Goal: Check status: Check status

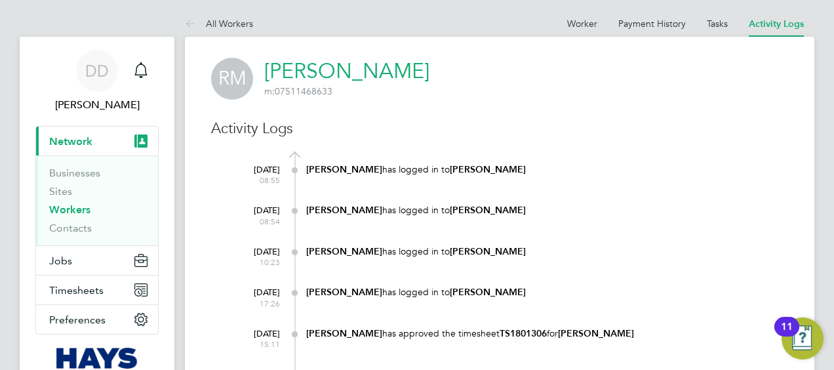
click at [84, 210] on link "Workers" at bounding box center [69, 209] width 41 height 12
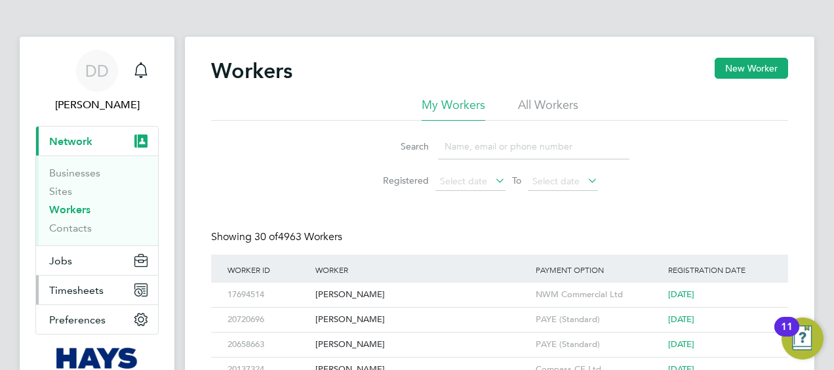
click at [79, 292] on span "Timesheets" at bounding box center [76, 290] width 54 height 12
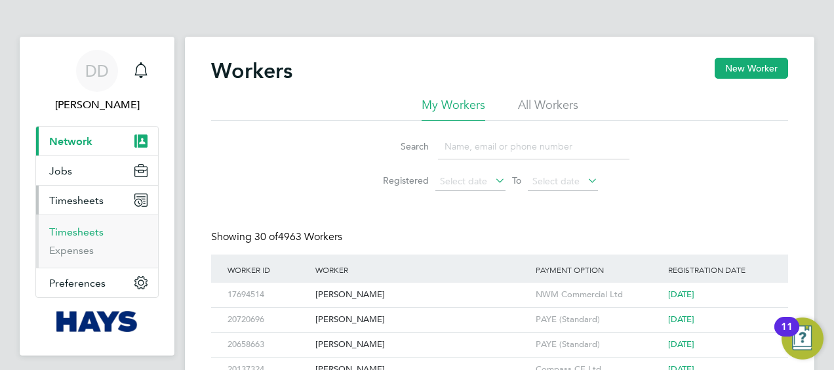
click at [88, 234] on link "Timesheets" at bounding box center [76, 231] width 54 height 12
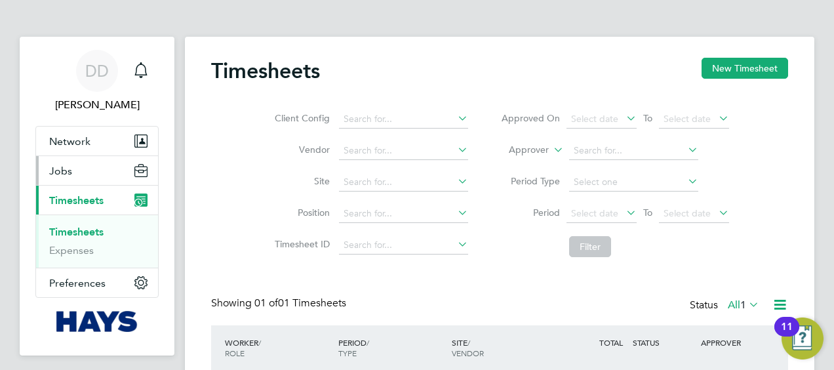
click at [80, 166] on button "Jobs" at bounding box center [97, 170] width 122 height 29
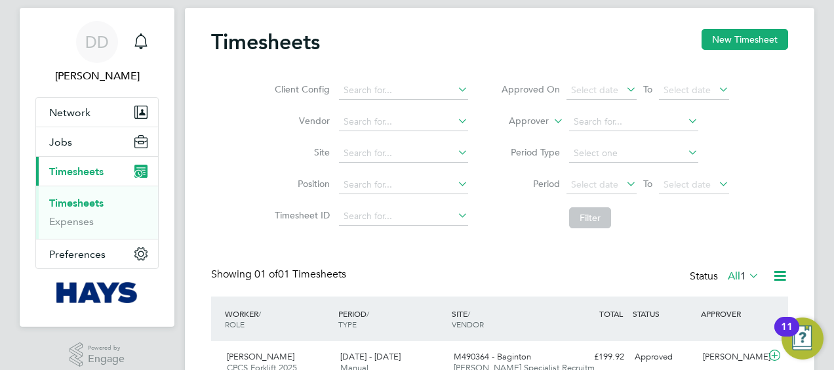
scroll to position [28, 0]
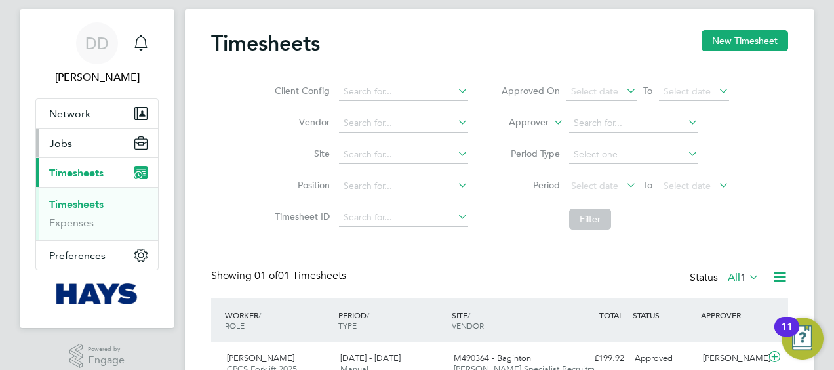
click at [64, 140] on span "Jobs" at bounding box center [60, 143] width 23 height 12
click at [69, 135] on button "Jobs" at bounding box center [97, 142] width 122 height 29
click at [87, 148] on button "Jobs" at bounding box center [97, 142] width 122 height 29
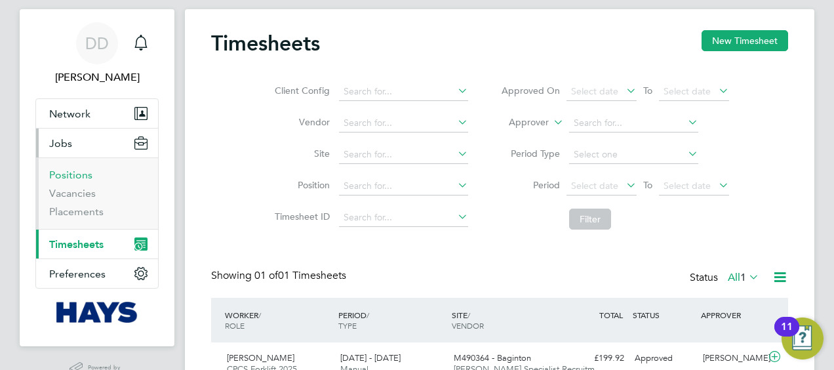
click at [72, 172] on link "Positions" at bounding box center [70, 174] width 43 height 12
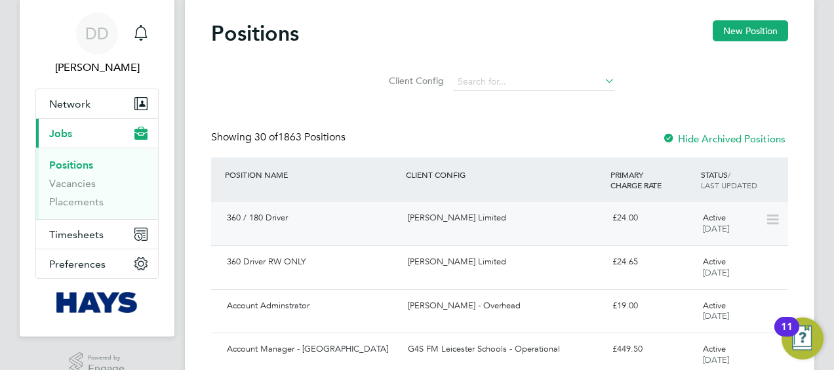
scroll to position [38, 0]
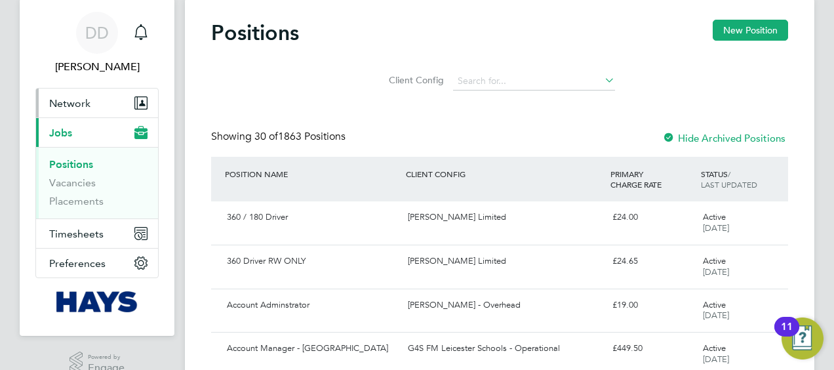
click at [80, 106] on span "Network" at bounding box center [69, 103] width 41 height 12
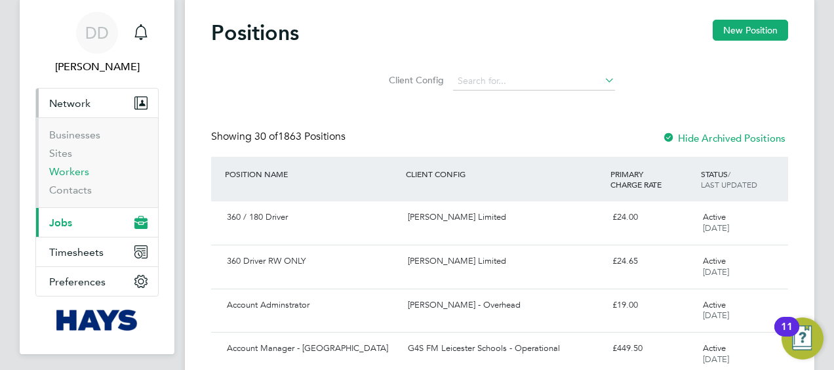
click at [66, 170] on link "Workers" at bounding box center [69, 171] width 40 height 12
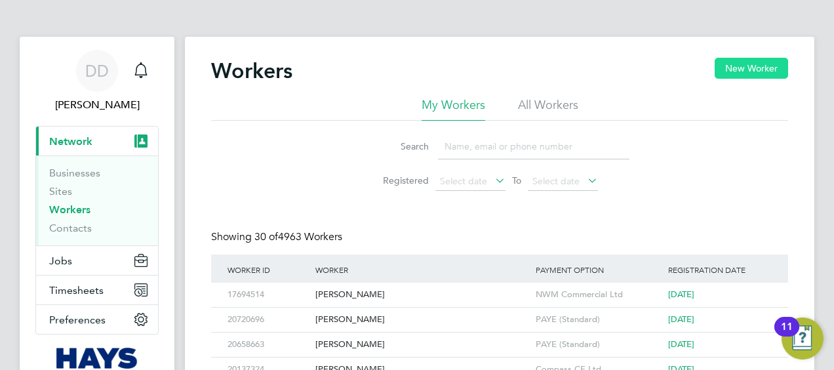
click at [724, 72] on button "New Worker" at bounding box center [750, 68] width 73 height 21
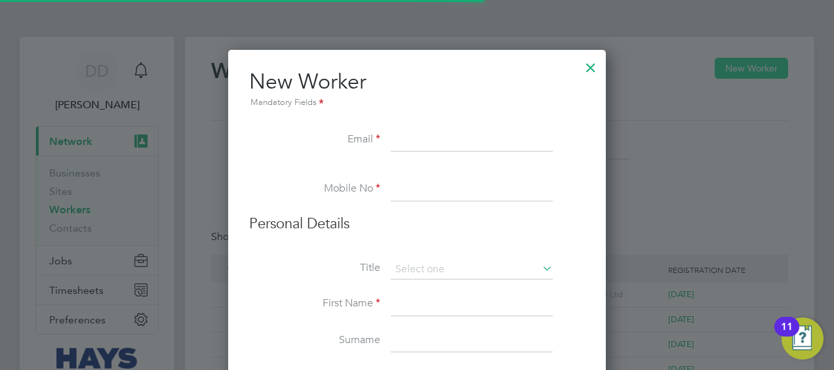
scroll to position [1170, 378]
click at [589, 63] on div at bounding box center [591, 64] width 24 height 24
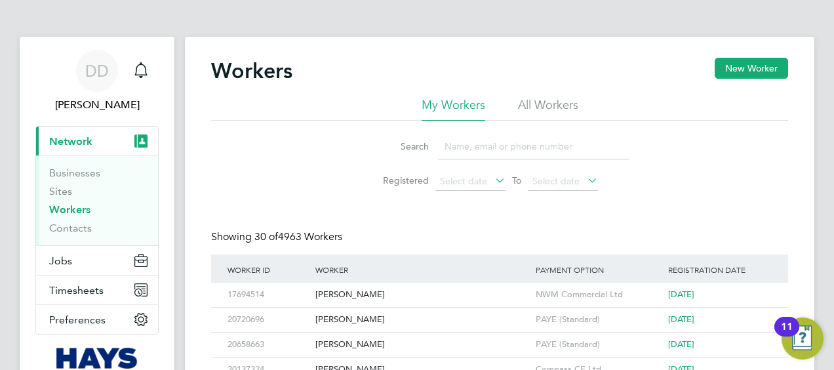
click at [506, 147] on input at bounding box center [533, 147] width 191 height 26
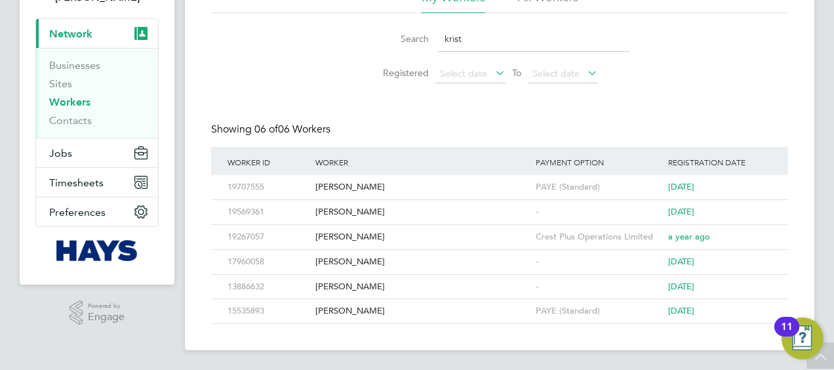
scroll to position [0, 0]
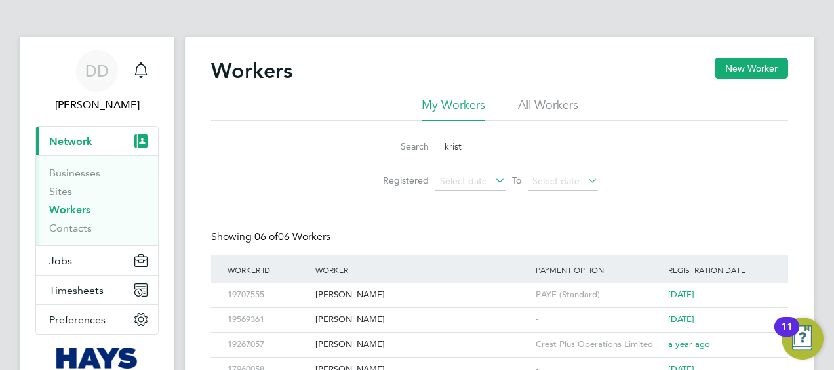
click at [503, 157] on input "krist" at bounding box center [533, 147] width 191 height 26
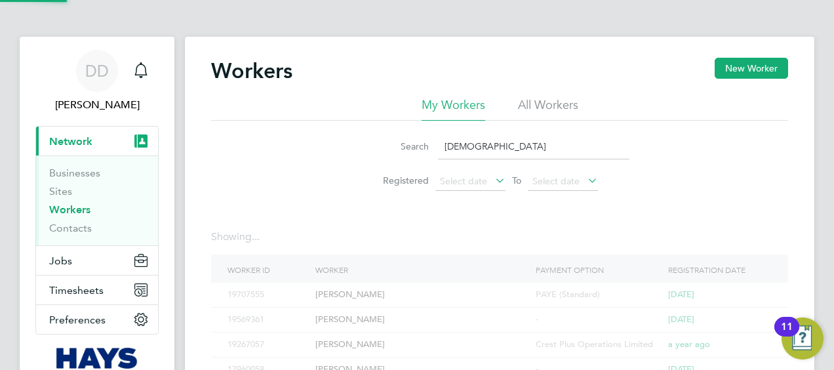
type input "kristiana"
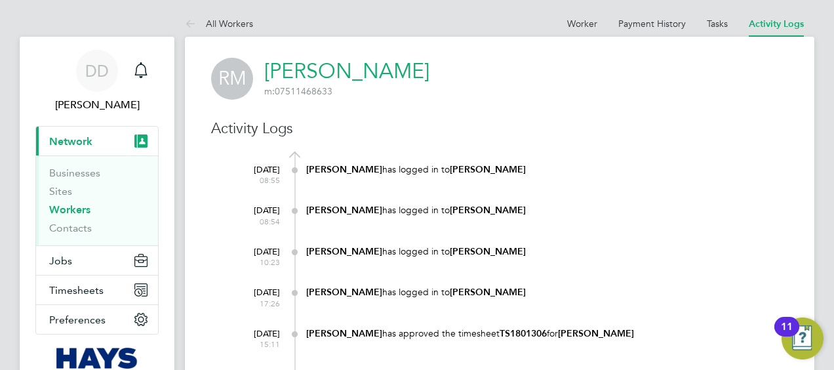
click at [72, 208] on link "Workers" at bounding box center [69, 209] width 41 height 12
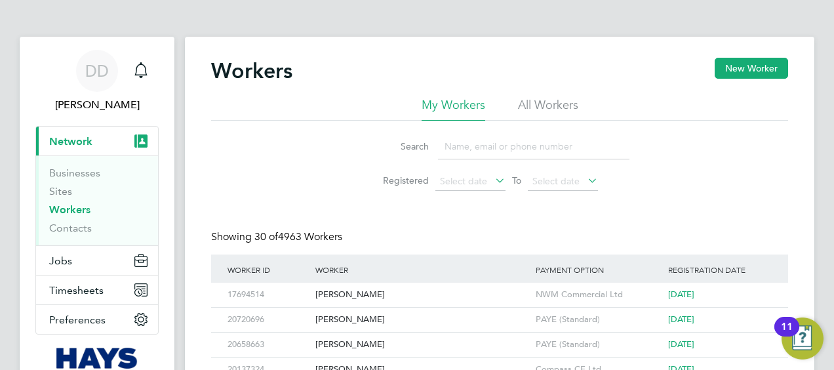
click at [482, 151] on input at bounding box center [533, 147] width 191 height 26
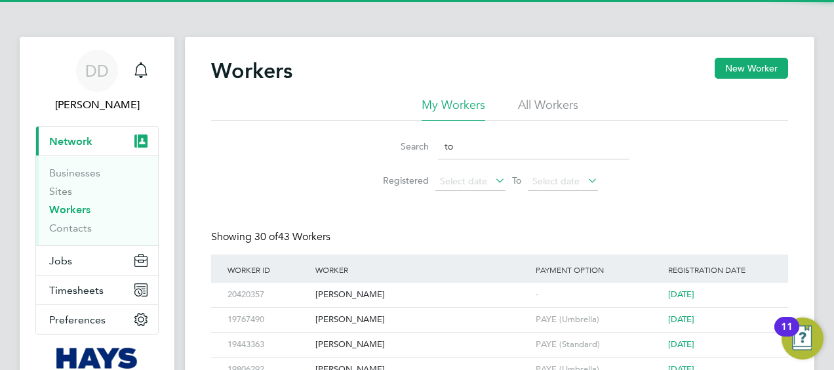
type input "t"
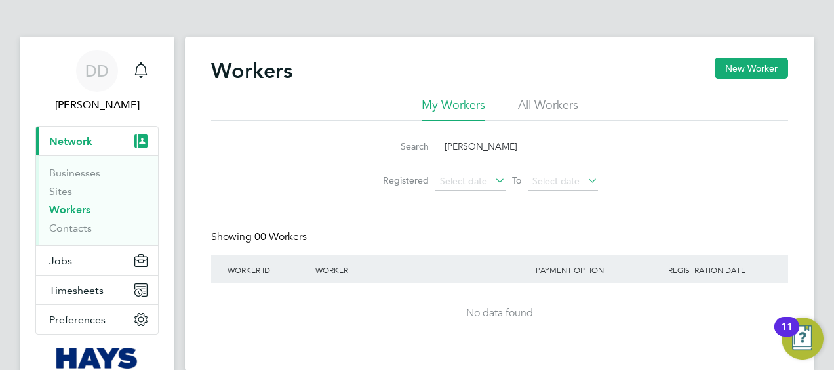
click at [538, 111] on li "All Workers" at bounding box center [548, 109] width 60 height 24
click at [477, 153] on input "Jahangir" at bounding box center [533, 147] width 191 height 26
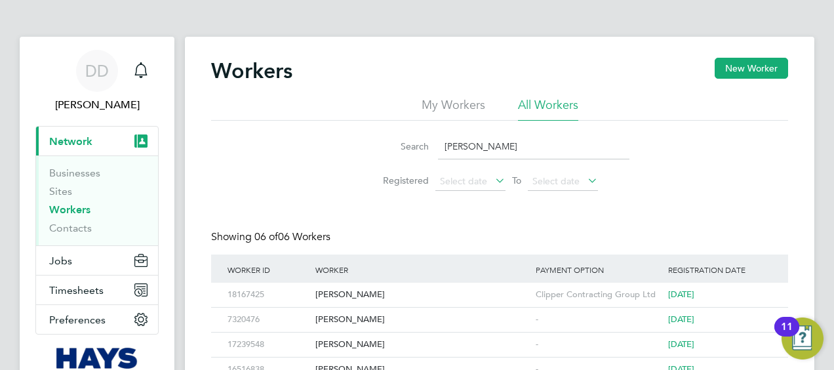
type input "J"
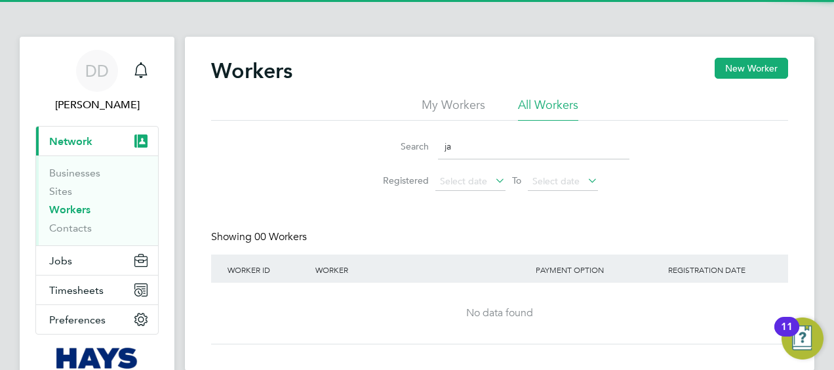
type input "j"
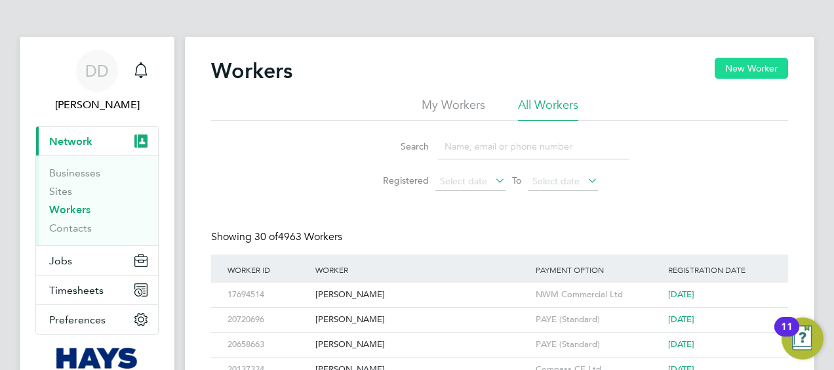
click at [754, 71] on button "New Worker" at bounding box center [750, 68] width 73 height 21
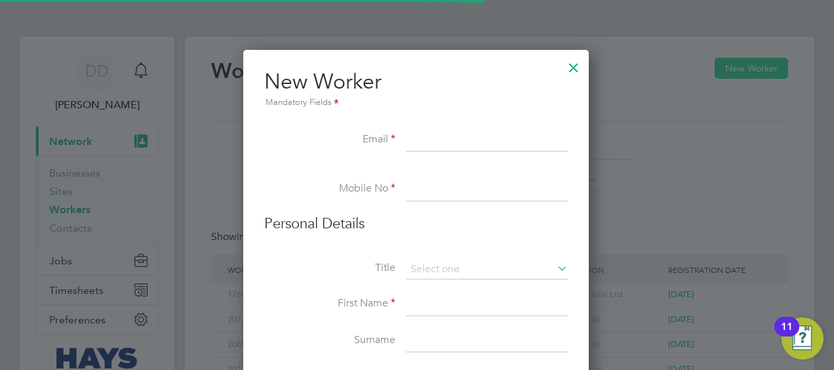
scroll to position [1170, 378]
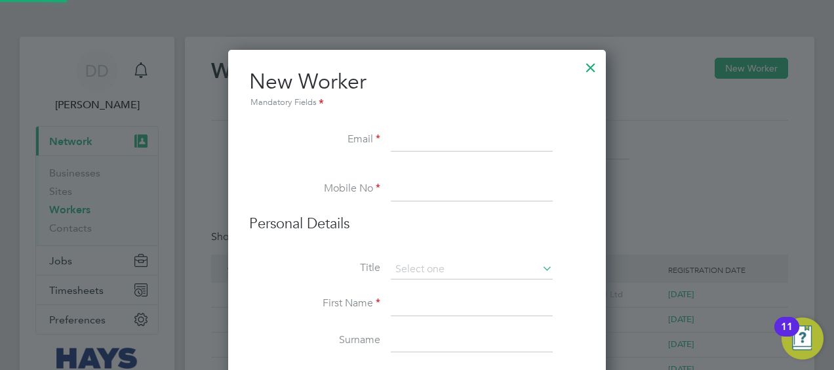
click at [585, 68] on div at bounding box center [591, 64] width 24 height 24
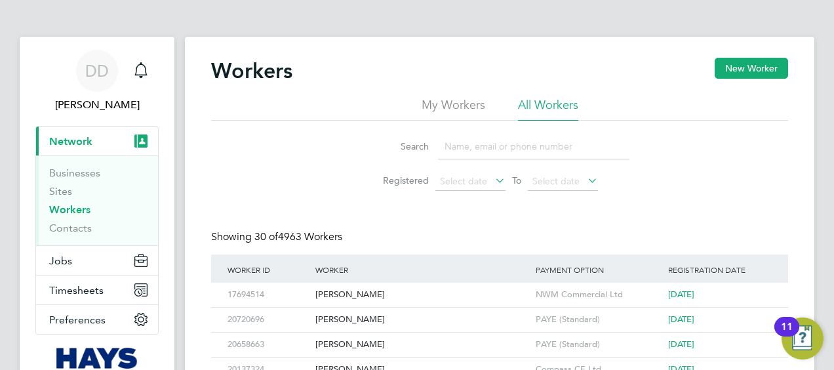
click at [83, 220] on li "Workers" at bounding box center [98, 212] width 98 height 18
click at [77, 227] on link "Contacts" at bounding box center [70, 228] width 43 height 12
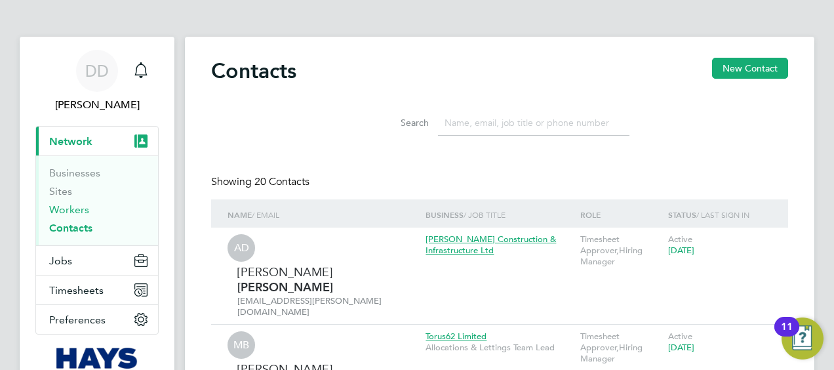
click at [76, 211] on link "Workers" at bounding box center [69, 209] width 40 height 12
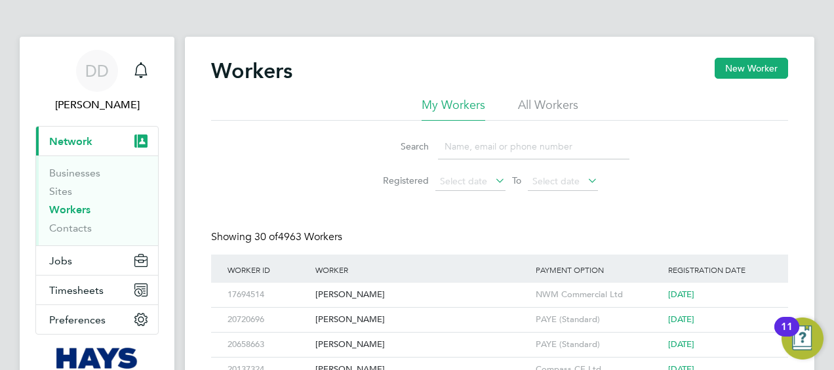
click at [461, 151] on input at bounding box center [533, 147] width 191 height 26
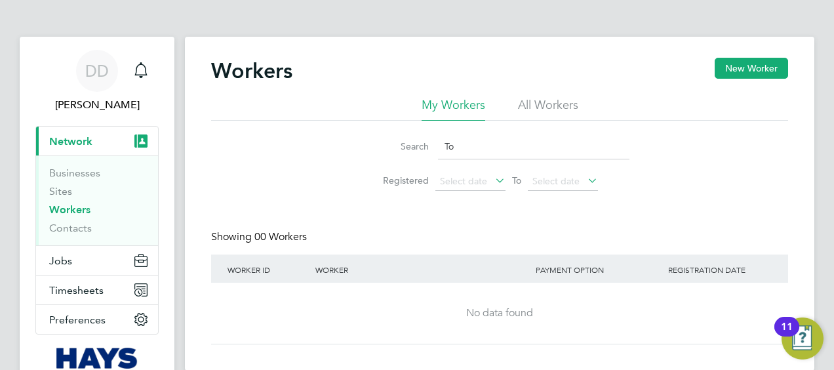
type input "T"
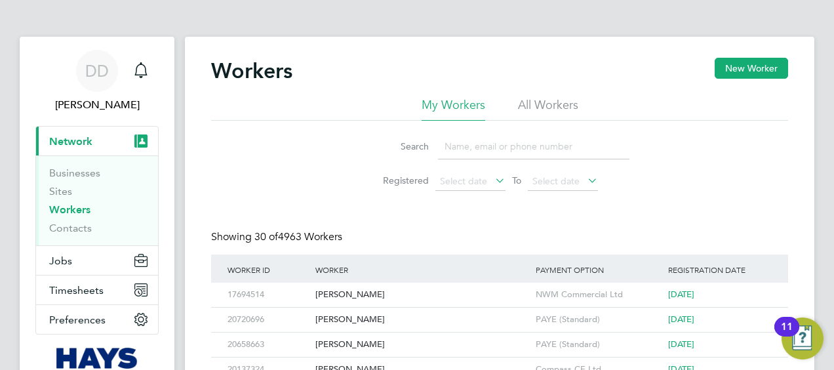
click at [488, 144] on input at bounding box center [533, 147] width 191 height 26
type input "W"
click at [617, 296] on div "NWM Commercial Ltd" at bounding box center [598, 295] width 132 height 24
click at [467, 152] on input "Mart" at bounding box center [533, 147] width 191 height 26
type input "M"
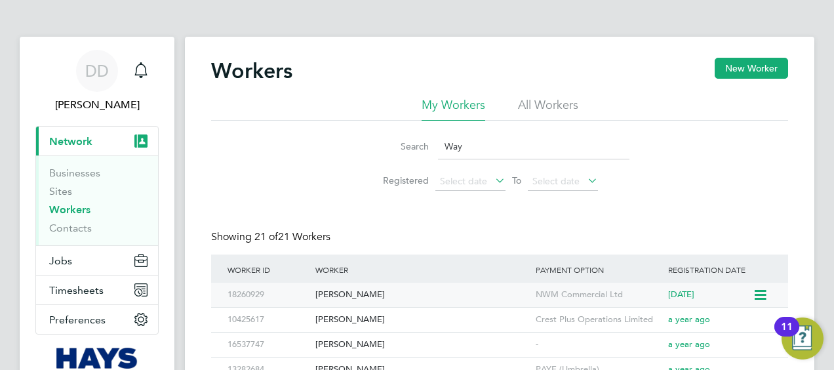
type input "Way"
click at [357, 295] on div "[PERSON_NAME]" at bounding box center [422, 295] width 220 height 24
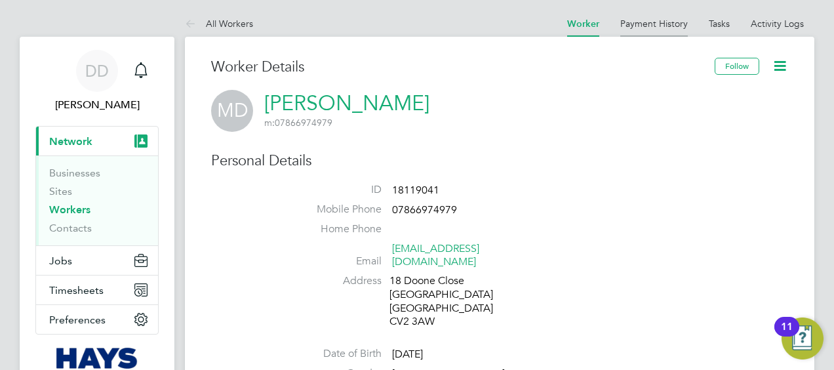
click at [631, 21] on link "Payment History" at bounding box center [654, 24] width 68 height 12
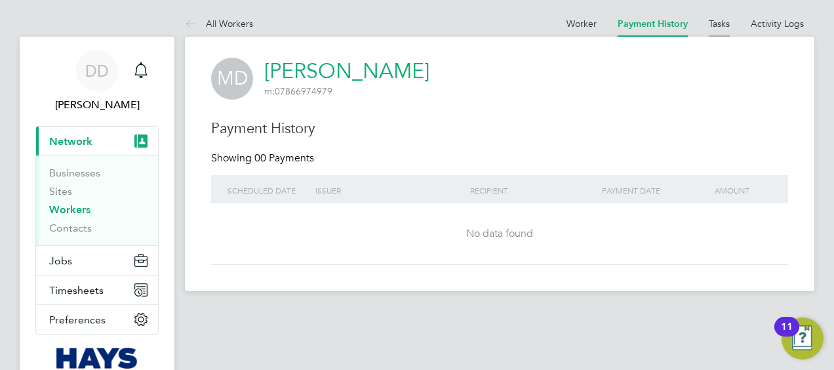
click at [721, 23] on link "Tasks" at bounding box center [719, 24] width 21 height 12
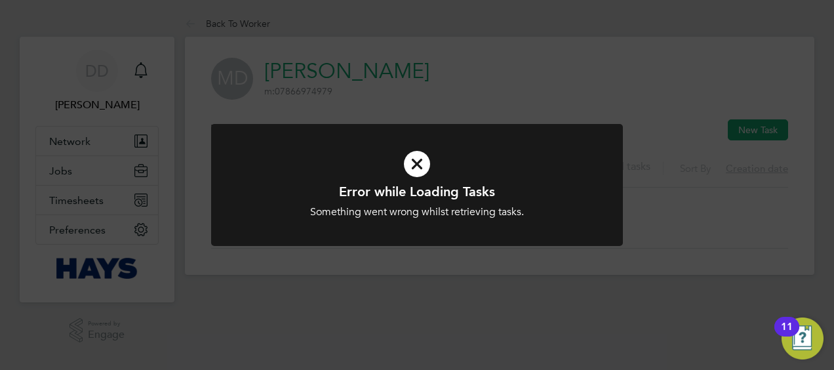
click at [416, 169] on icon at bounding box center [416, 163] width 341 height 51
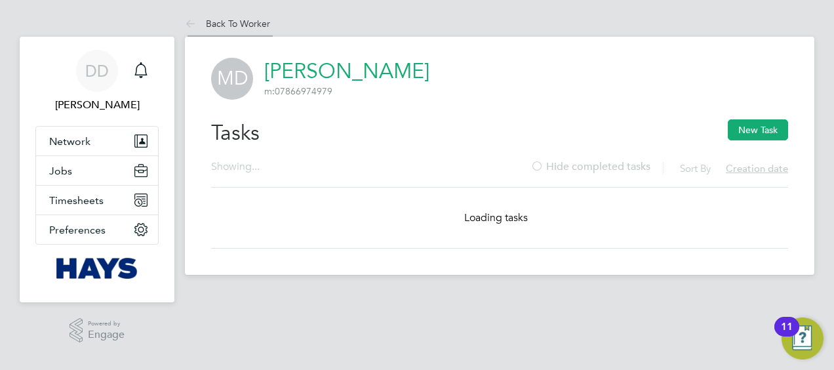
click at [212, 21] on link "Back To Worker" at bounding box center [227, 24] width 85 height 12
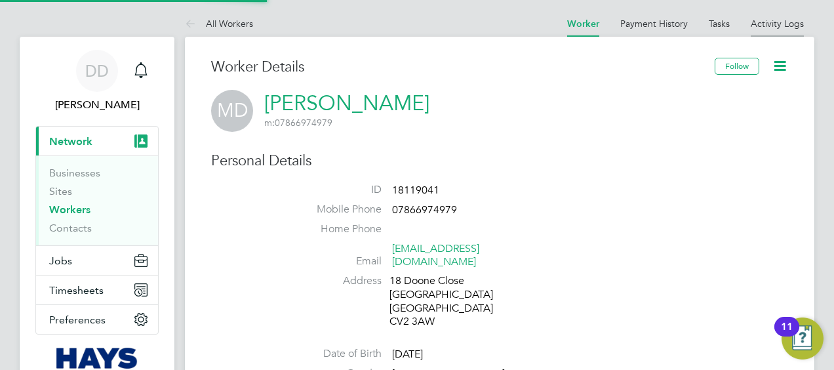
click at [781, 20] on link "Activity Logs" at bounding box center [777, 24] width 53 height 12
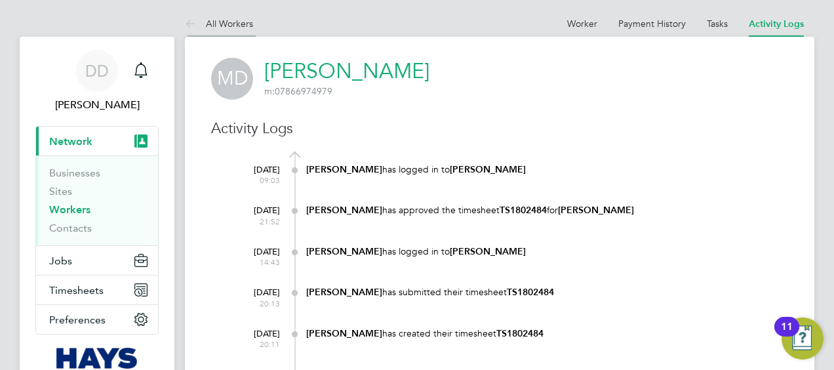
click at [203, 31] on li "All Workers" at bounding box center [219, 23] width 68 height 26
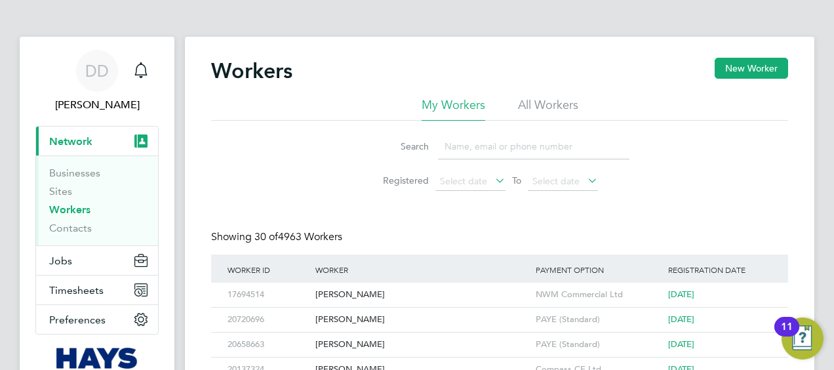
click at [465, 148] on input at bounding box center [533, 147] width 191 height 26
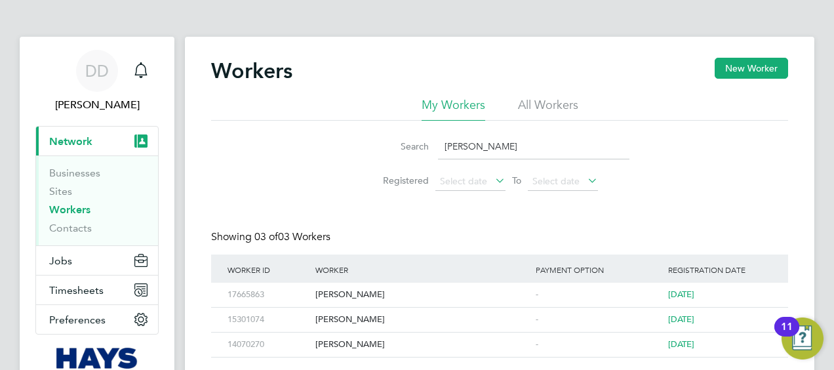
type input "J"
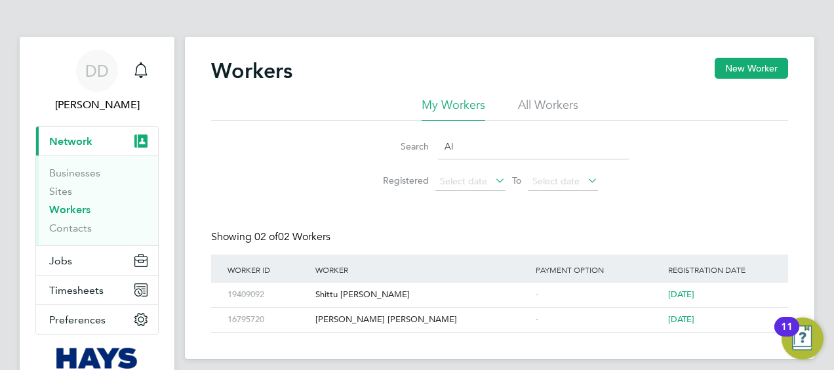
type input "A"
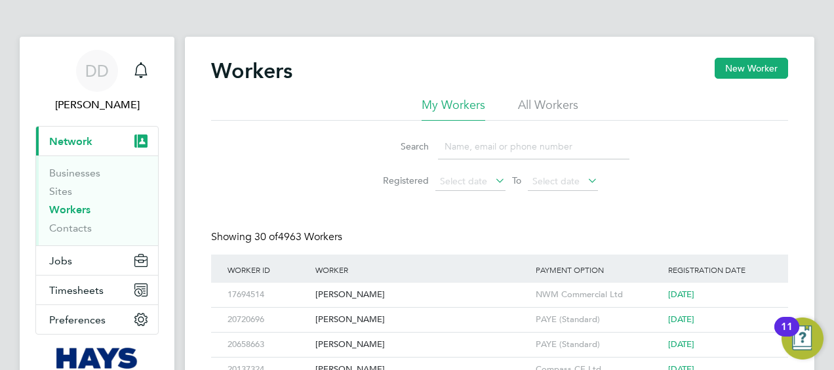
click at [544, 117] on li "All Workers" at bounding box center [548, 109] width 60 height 24
click at [452, 111] on li "My Workers" at bounding box center [453, 109] width 64 height 24
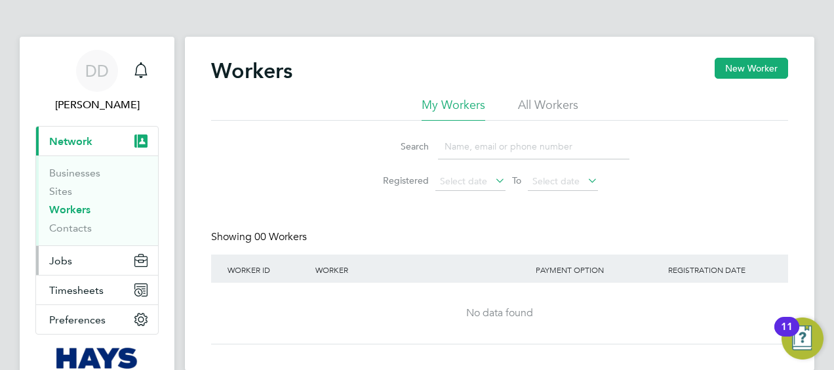
click at [85, 252] on button "Jobs" at bounding box center [97, 260] width 122 height 29
click at [77, 260] on button "Jobs" at bounding box center [97, 260] width 122 height 29
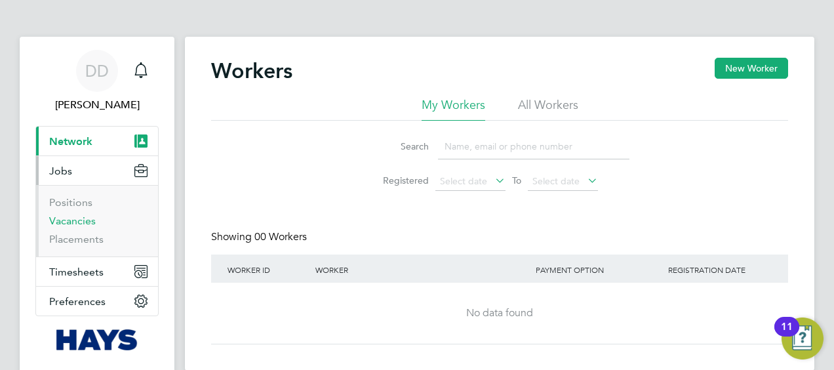
click at [72, 223] on link "Vacancies" at bounding box center [72, 220] width 47 height 12
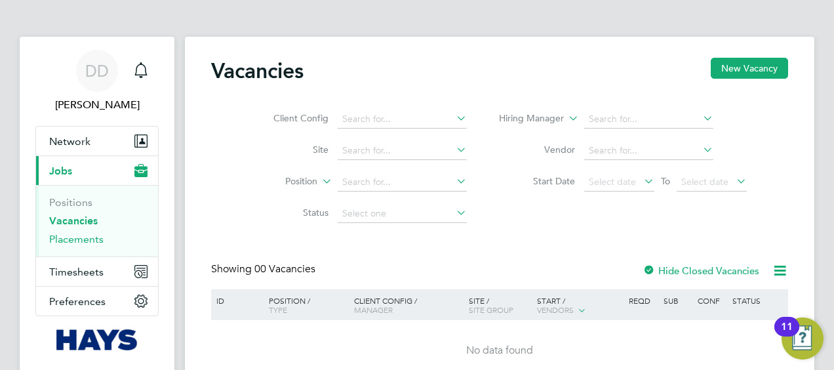
click at [84, 237] on link "Placements" at bounding box center [76, 239] width 54 height 12
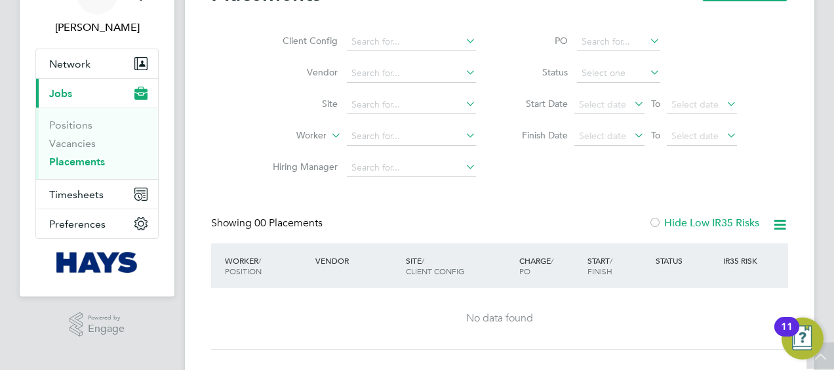
scroll to position [77, 0]
click at [132, 201] on button "Timesheets" at bounding box center [97, 194] width 122 height 29
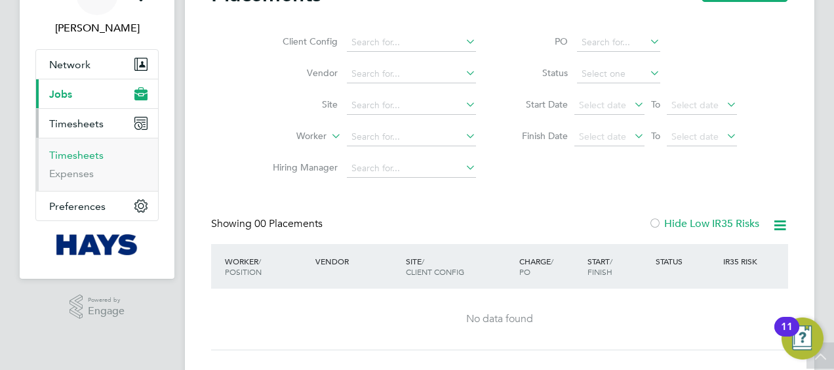
click at [83, 152] on link "Timesheets" at bounding box center [76, 155] width 54 height 12
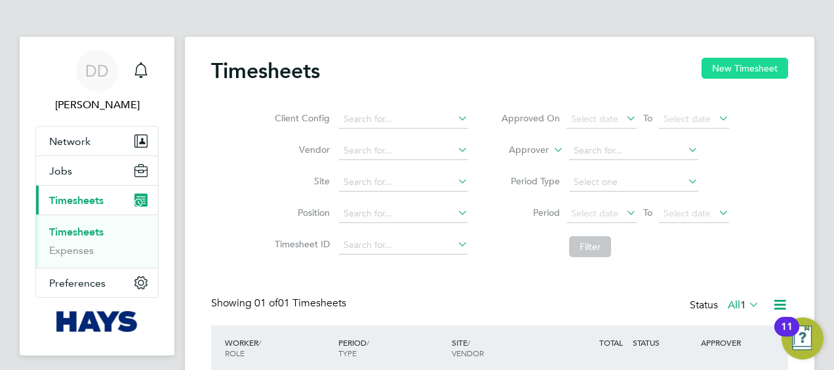
click at [721, 71] on button "New Timesheet" at bounding box center [744, 68] width 87 height 21
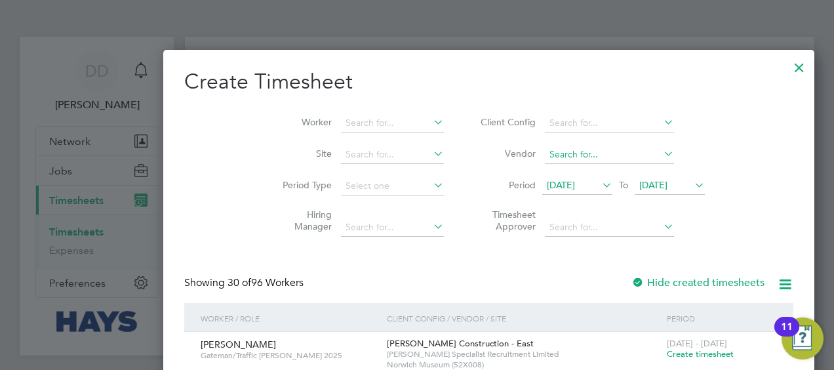
scroll to position [2495, 507]
click at [547, 184] on span "12 Aug 2025" at bounding box center [561, 185] width 28 height 12
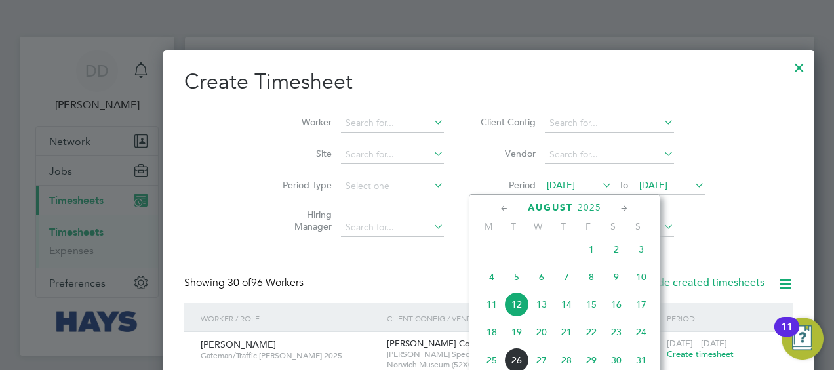
scroll to position [64, 0]
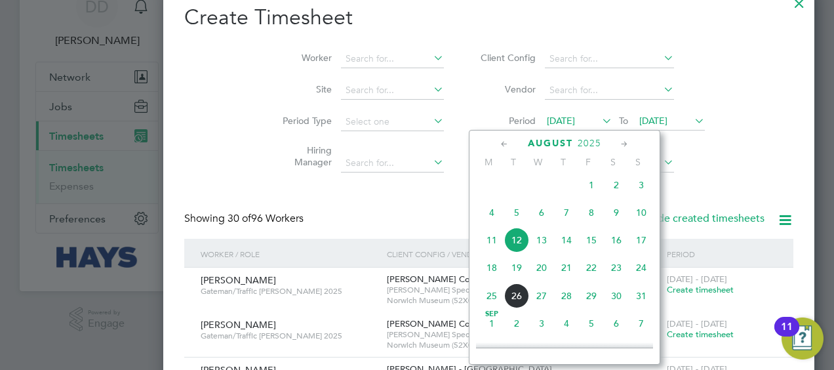
click at [591, 273] on span "22" at bounding box center [591, 267] width 25 height 25
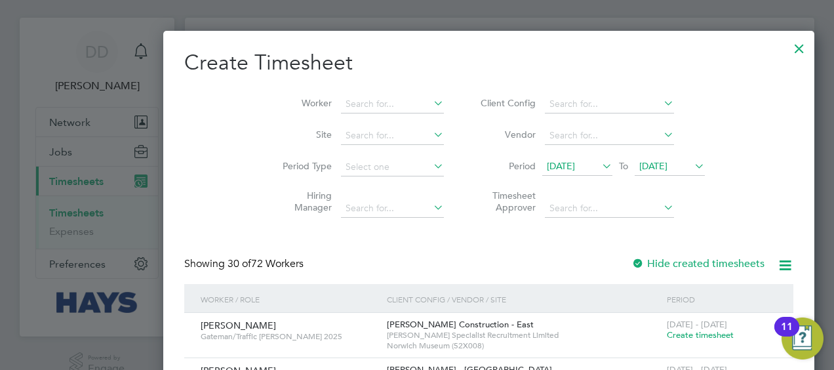
scroll to position [18, 0]
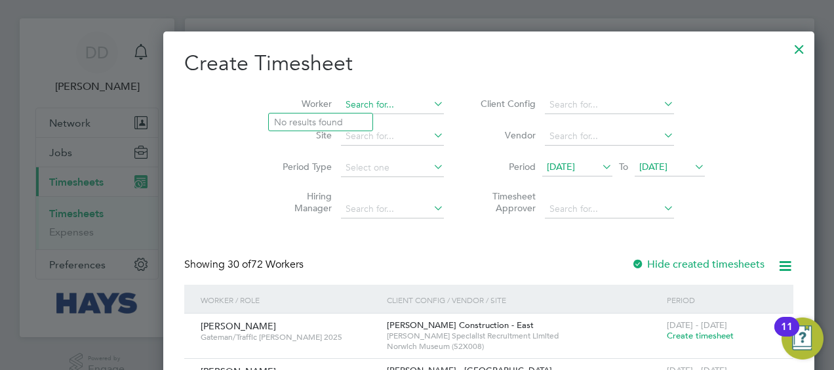
click at [341, 100] on input at bounding box center [392, 105] width 103 height 18
click at [341, 100] on input "kr" at bounding box center [392, 105] width 103 height 18
type input "k"
type input "jaha"
click at [787, 49] on div at bounding box center [799, 46] width 24 height 24
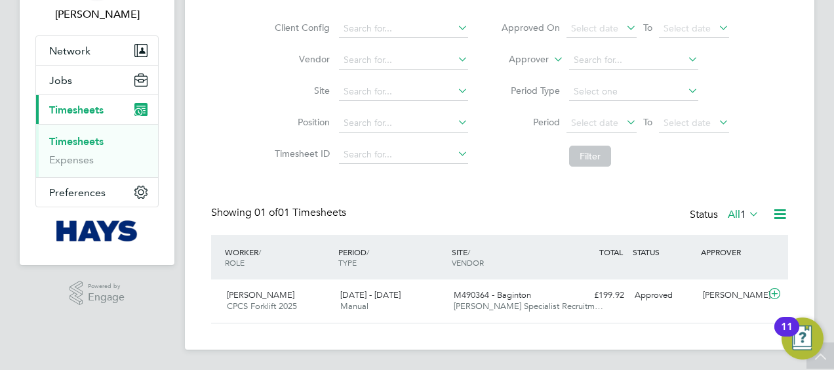
scroll to position [0, 0]
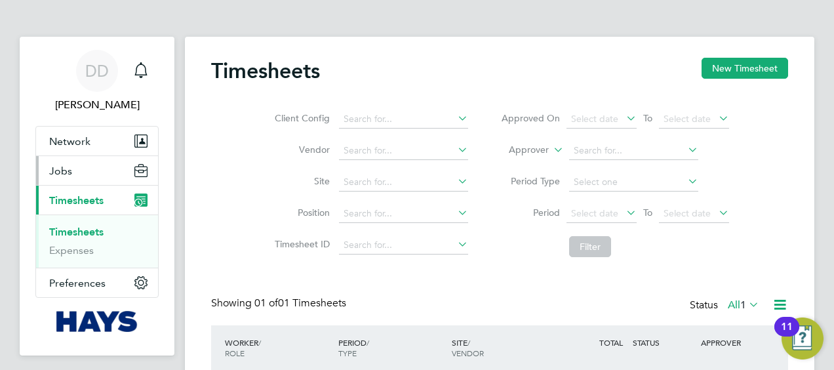
click at [69, 176] on span "Jobs" at bounding box center [60, 171] width 23 height 12
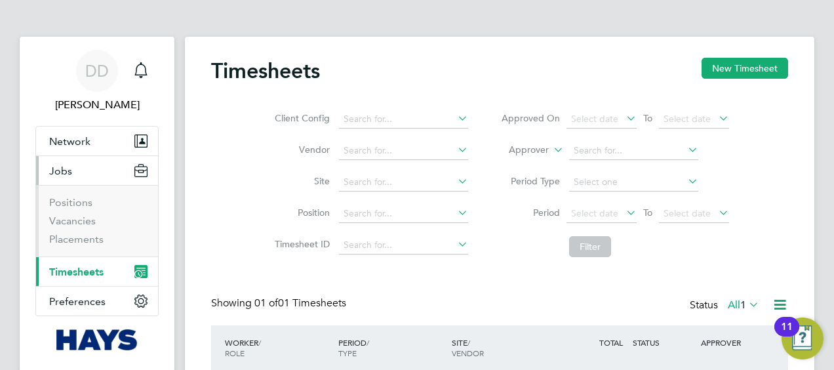
click at [73, 157] on button "Jobs" at bounding box center [97, 170] width 122 height 29
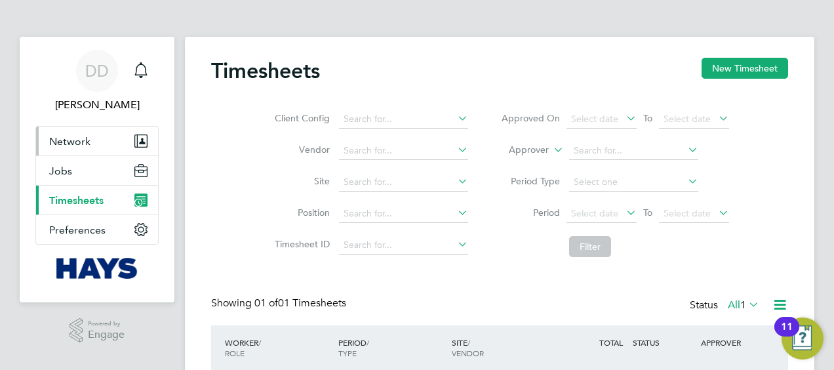
click at [73, 153] on button "Network" at bounding box center [97, 141] width 122 height 29
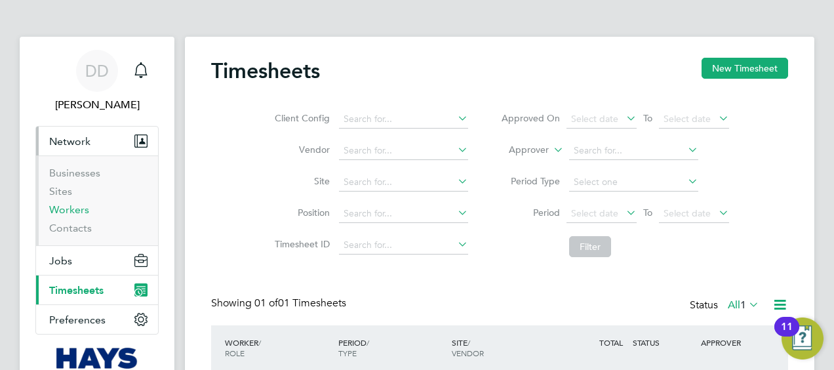
click at [71, 208] on link "Workers" at bounding box center [69, 209] width 40 height 12
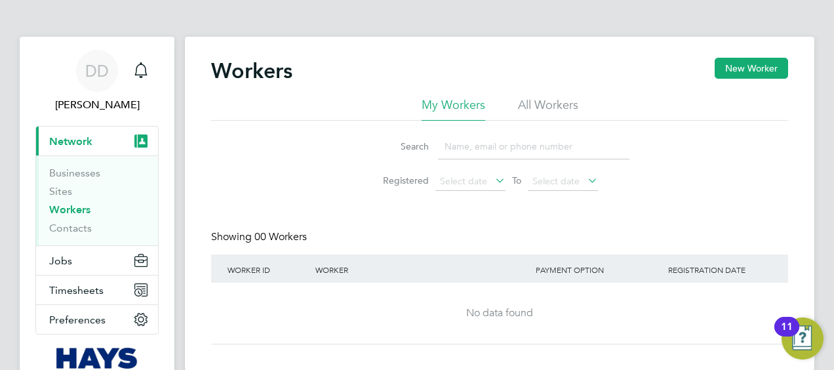
click at [469, 148] on input at bounding box center [533, 147] width 191 height 26
type input "w"
type input "Wayne"
click at [530, 113] on li "All Workers" at bounding box center [548, 109] width 60 height 24
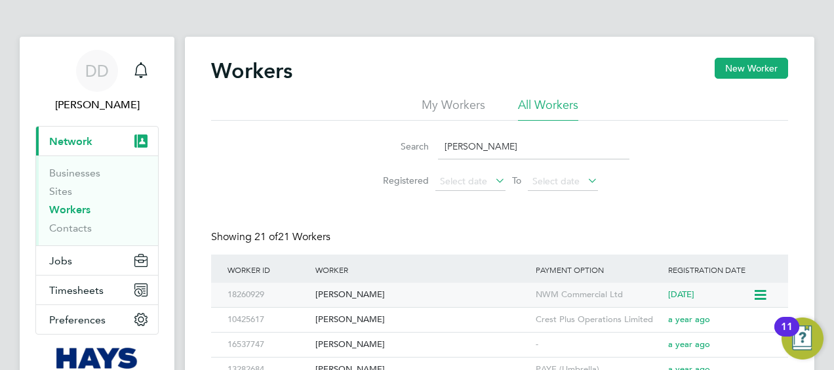
click at [357, 292] on div "[PERSON_NAME]" at bounding box center [422, 295] width 220 height 24
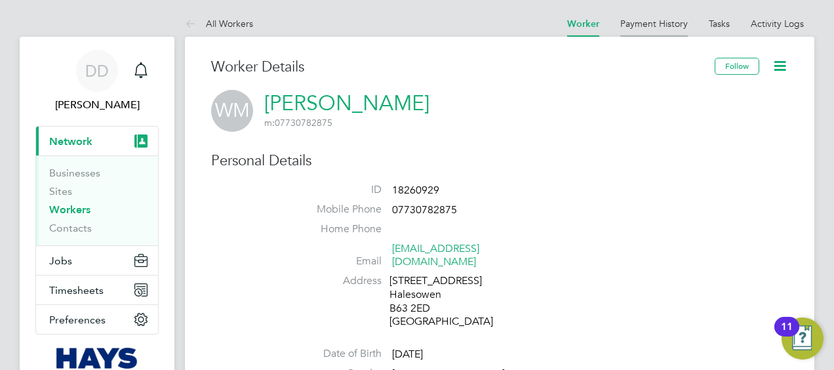
click at [658, 20] on link "Payment History" at bounding box center [654, 24] width 68 height 12
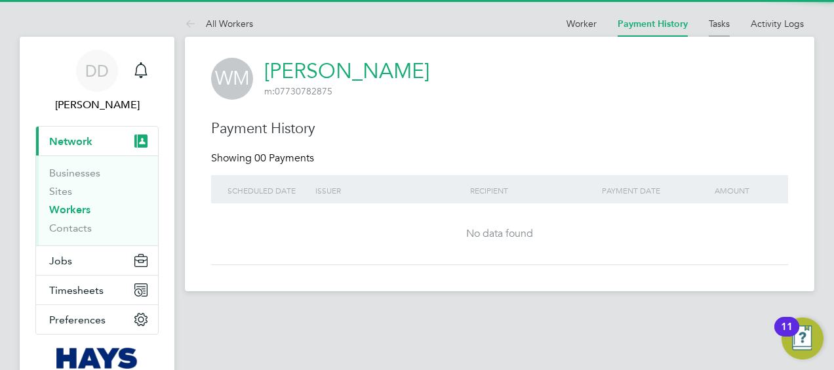
click at [722, 16] on li "Tasks" at bounding box center [719, 23] width 21 height 26
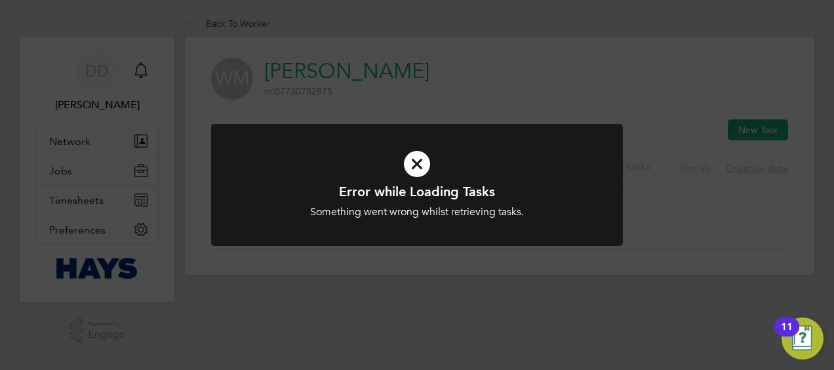
click at [417, 157] on icon at bounding box center [416, 163] width 341 height 51
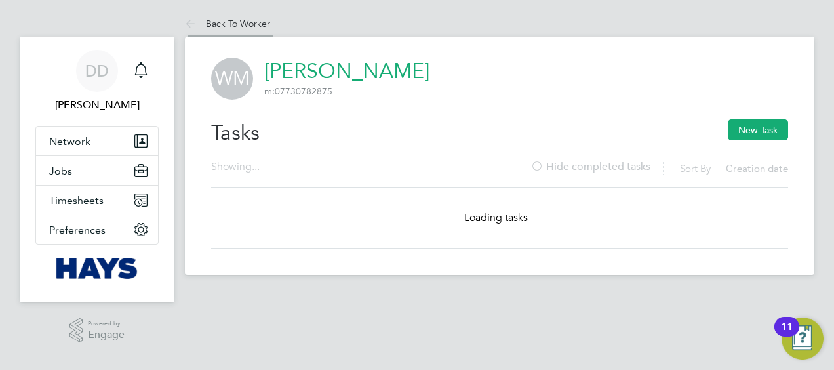
click at [250, 16] on li "Back To Worker" at bounding box center [227, 23] width 85 height 26
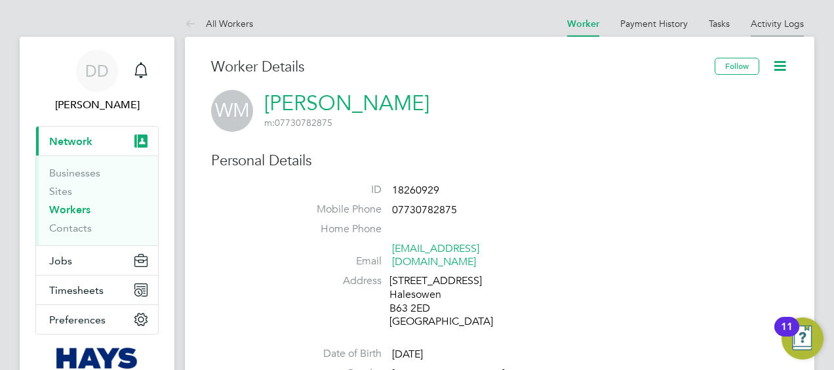
click at [760, 24] on link "Activity Logs" at bounding box center [777, 24] width 53 height 12
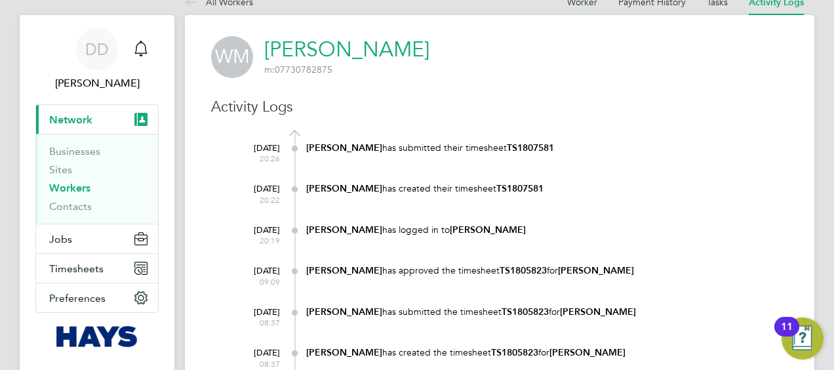
scroll to position [21, 0]
click at [446, 104] on h3 "Activity Logs" at bounding box center [499, 107] width 577 height 19
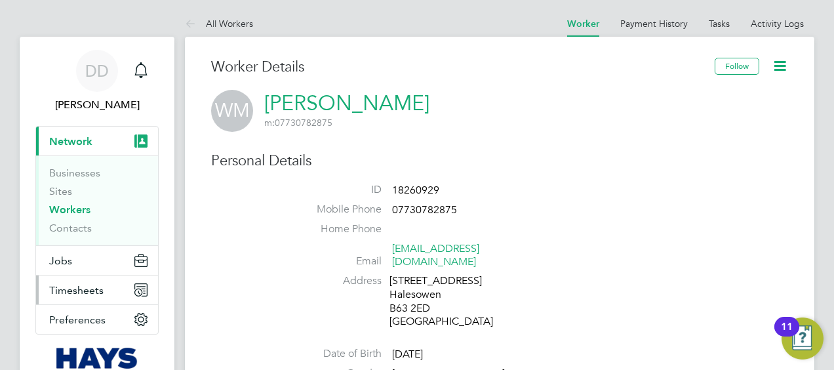
click at [107, 292] on button "Timesheets" at bounding box center [97, 289] width 122 height 29
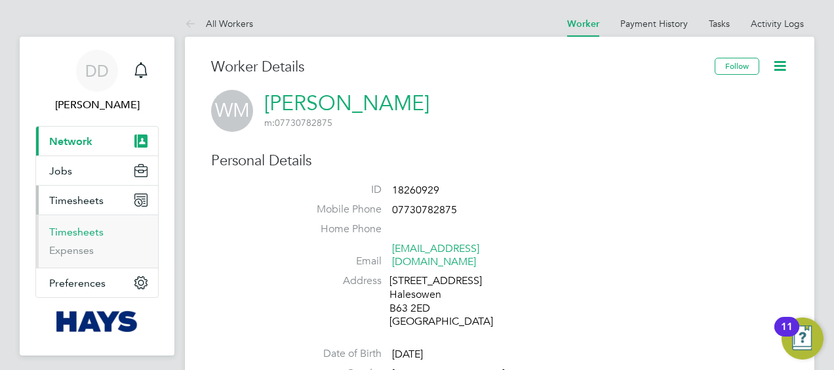
click at [83, 227] on link "Timesheets" at bounding box center [76, 231] width 54 height 12
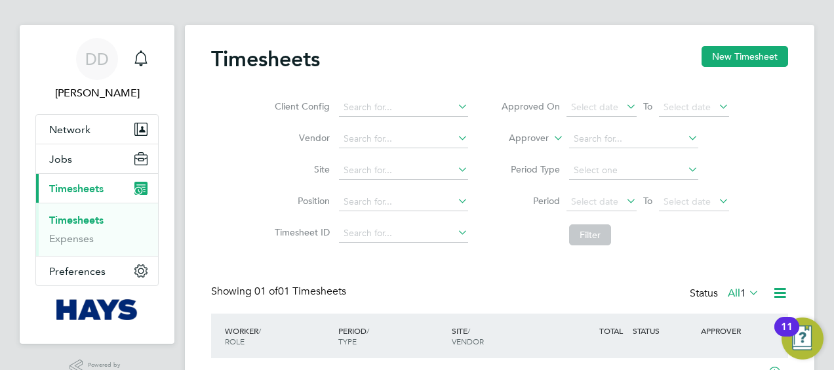
scroll to position [12, 0]
click at [202, 145] on div "Timesheets New Timesheet Client Config Vendor Site Position Timesheet ID Approv…" at bounding box center [499, 226] width 629 height 403
click at [100, 132] on button "Network" at bounding box center [97, 129] width 122 height 29
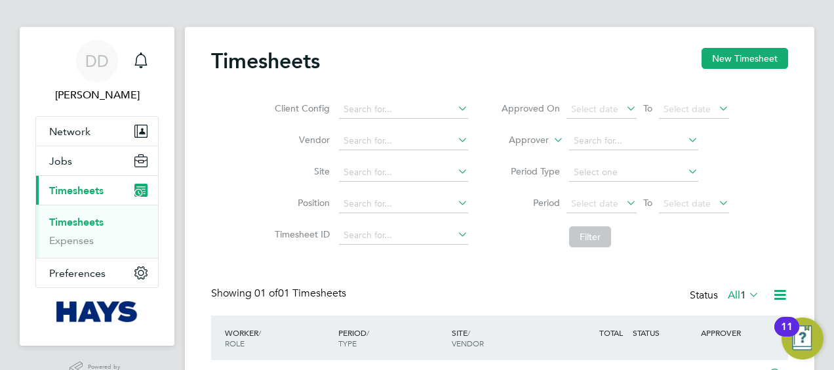
scroll to position [9, 0]
click at [94, 222] on link "Timesheets" at bounding box center [76, 222] width 54 height 12
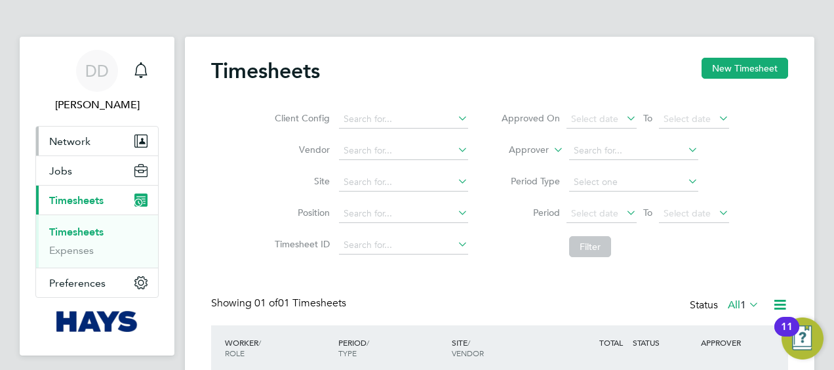
click at [73, 140] on span "Network" at bounding box center [69, 141] width 41 height 12
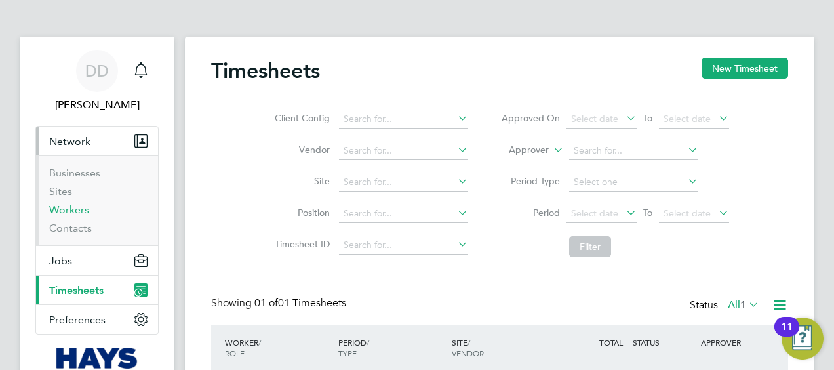
click at [68, 208] on link "Workers" at bounding box center [69, 209] width 40 height 12
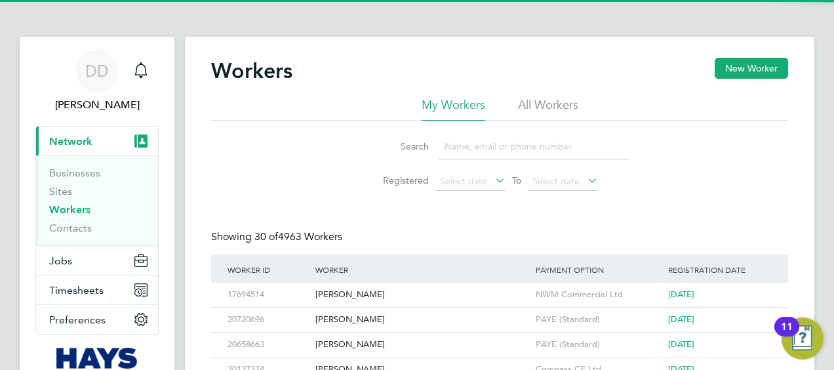
click at [458, 156] on input at bounding box center [533, 147] width 191 height 26
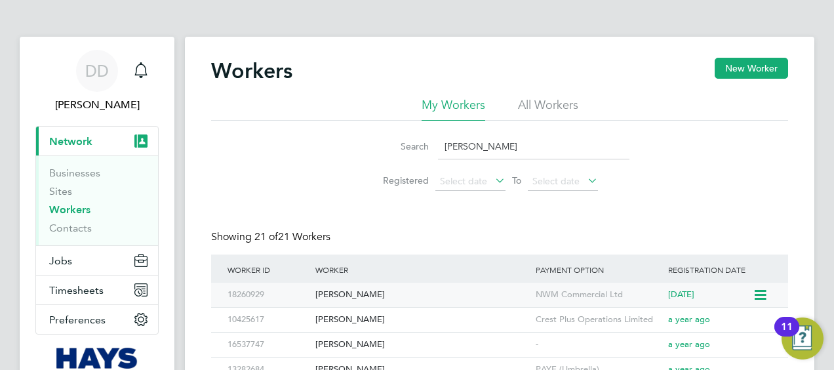
type input "wayne"
click at [372, 287] on div "[PERSON_NAME]" at bounding box center [422, 295] width 220 height 24
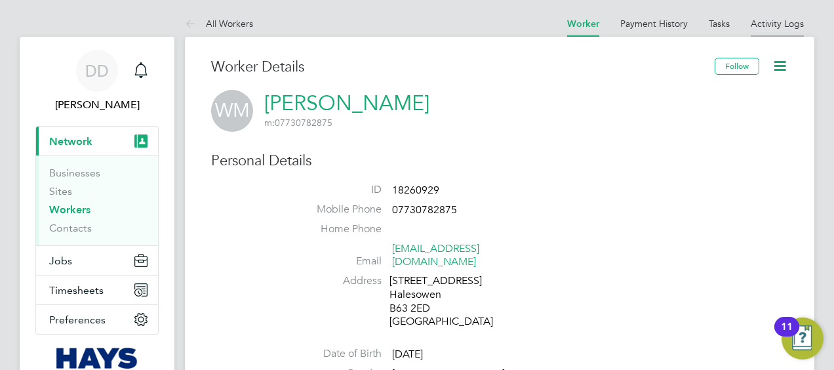
click at [777, 16] on li "Activity Logs" at bounding box center [777, 23] width 53 height 26
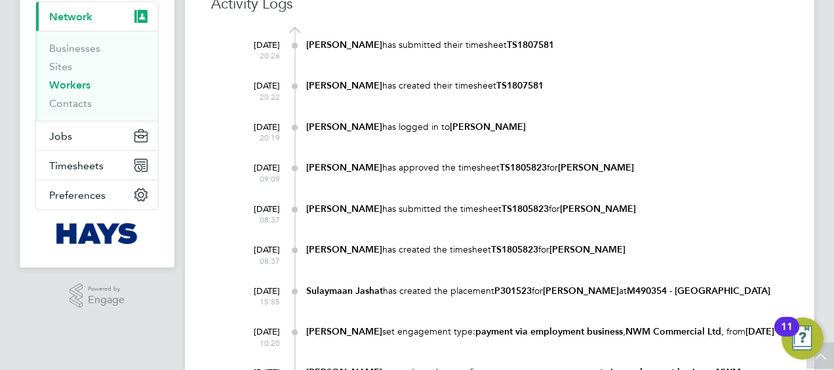
scroll to position [125, 0]
click at [581, 205] on b "[PERSON_NAME]" at bounding box center [598, 208] width 76 height 11
drag, startPoint x: 513, startPoint y: 207, endPoint x: 561, endPoint y: 206, distance: 48.5
click at [561, 206] on div "Samantha Robinson has submitted the timesheet TS1805823 for Wayne Millward" at bounding box center [547, 208] width 482 height 12
copy b "TS1805823"
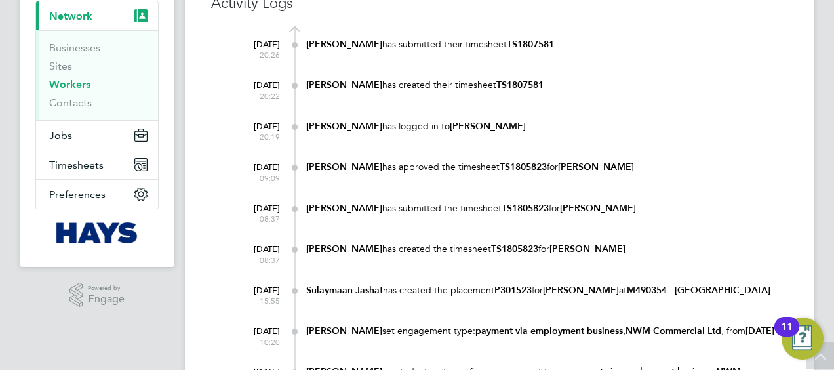
click at [80, 148] on li "Jobs Positions Vacancies Placements" at bounding box center [97, 135] width 122 height 29
click at [83, 155] on button "Timesheets" at bounding box center [97, 164] width 122 height 29
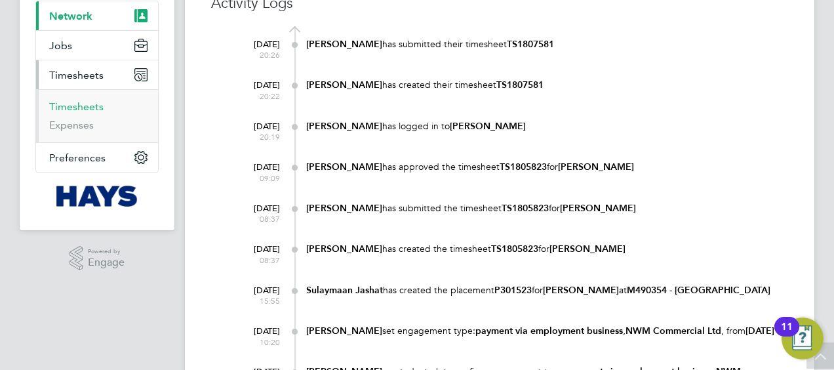
click at [90, 109] on link "Timesheets" at bounding box center [76, 106] width 54 height 12
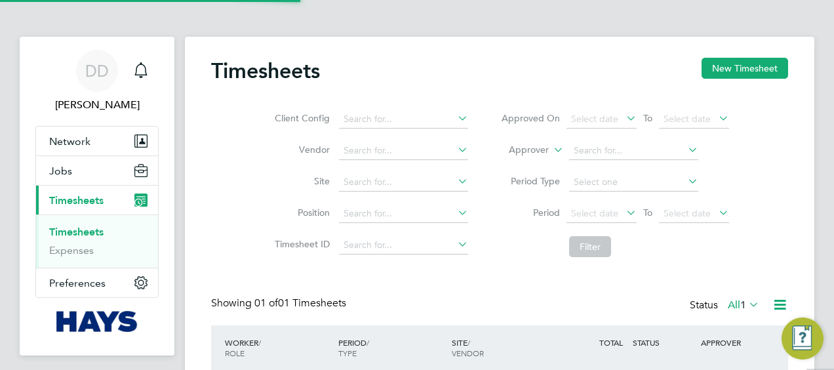
scroll to position [33, 113]
click at [368, 115] on input at bounding box center [403, 119] width 129 height 18
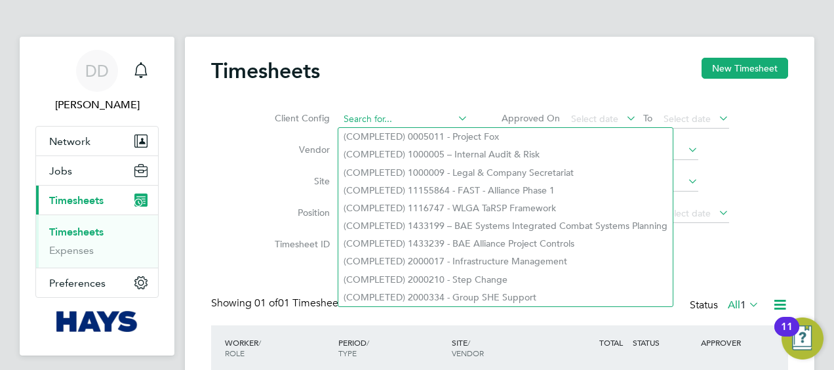
paste input "TS1805823"
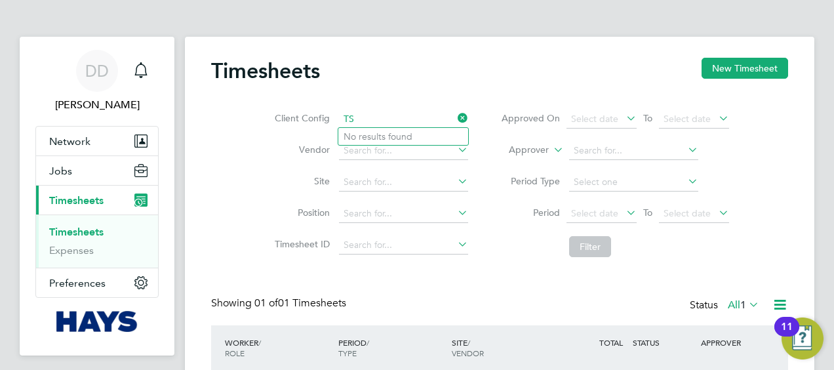
type input "T"
click at [391, 240] on input at bounding box center [403, 245] width 129 height 18
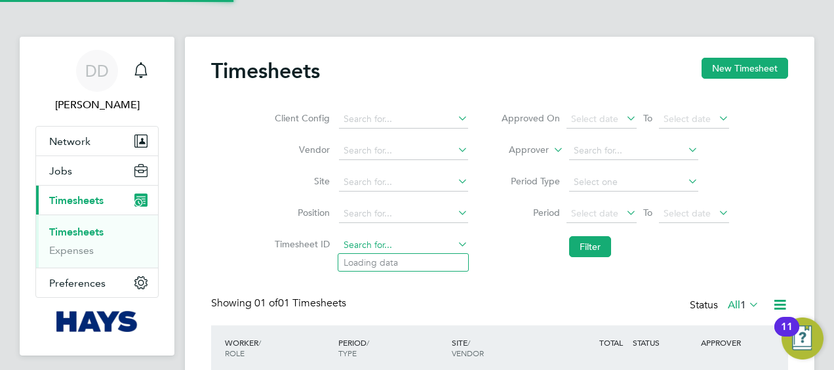
paste input "TS1805823"
type input "TS1805823"
